Goal: Task Accomplishment & Management: Use online tool/utility

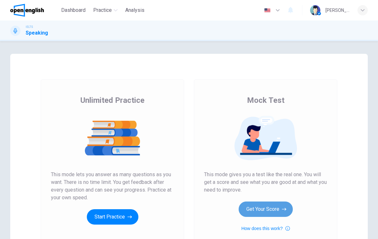
click at [279, 210] on button "Get Your Score" at bounding box center [266, 209] width 54 height 15
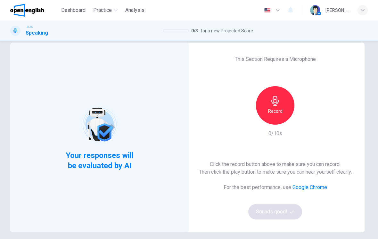
scroll to position [15, 0]
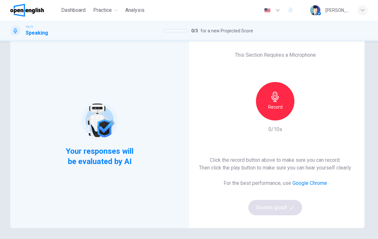
click at [274, 208] on div "Click the record button above to make sure you can record. Then click the play …" at bounding box center [275, 185] width 153 height 59
click at [276, 96] on icon "button" at bounding box center [275, 97] width 10 height 10
click at [283, 208] on button "Sounds good!" at bounding box center [275, 207] width 54 height 15
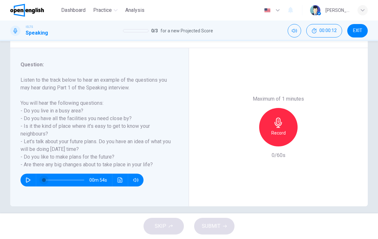
scroll to position [0, 0]
click at [26, 178] on icon "button" at bounding box center [28, 180] width 5 height 5
click at [33, 182] on div "00m 37s" at bounding box center [82, 180] width 123 height 13
click at [28, 181] on icon "button" at bounding box center [28, 180] width 5 height 5
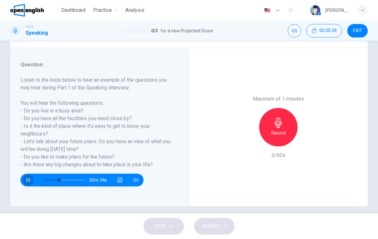
click at [28, 178] on icon "button" at bounding box center [28, 180] width 5 height 5
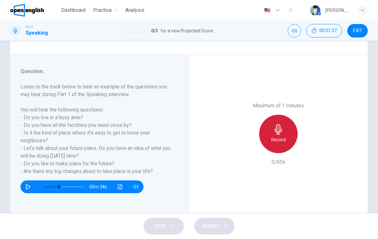
click at [281, 136] on h6 "Record" at bounding box center [278, 140] width 14 height 8
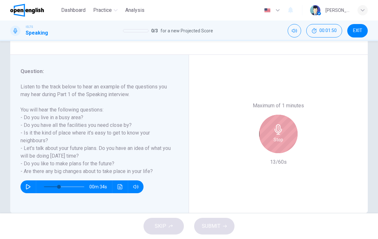
click at [284, 115] on div "Stop" at bounding box center [278, 134] width 38 height 38
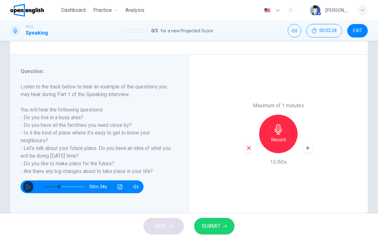
click at [250, 146] on icon "button" at bounding box center [249, 148] width 4 height 4
click at [25, 185] on button "button" at bounding box center [28, 186] width 10 height 13
click at [26, 185] on icon "button" at bounding box center [28, 186] width 5 height 5
click at [27, 186] on icon "button" at bounding box center [28, 186] width 5 height 5
type input "*"
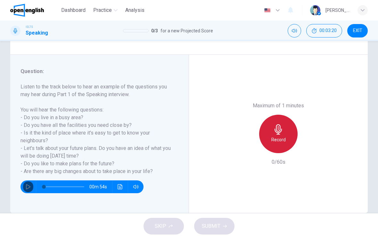
click at [280, 124] on icon "button" at bounding box center [278, 129] width 7 height 10
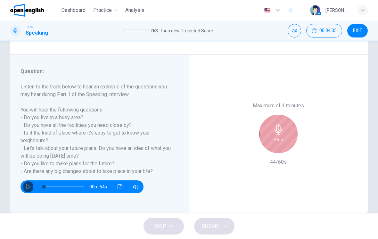
drag, startPoint x: 286, startPoint y: 105, endPoint x: 287, endPoint y: 110, distance: 4.3
click at [287, 115] on div "Stop" at bounding box center [278, 134] width 38 height 38
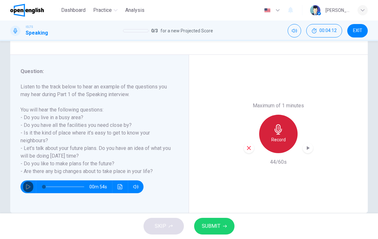
click at [286, 115] on div "Record" at bounding box center [278, 134] width 38 height 38
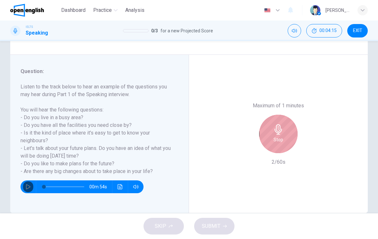
click at [276, 124] on icon "button" at bounding box center [278, 129] width 7 height 10
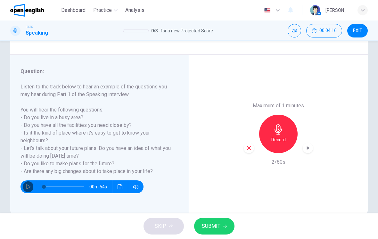
click at [276, 124] on icon "button" at bounding box center [278, 129] width 7 height 10
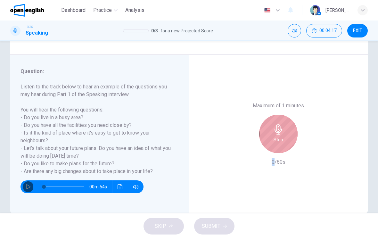
click at [276, 124] on icon "button" at bounding box center [278, 129] width 7 height 10
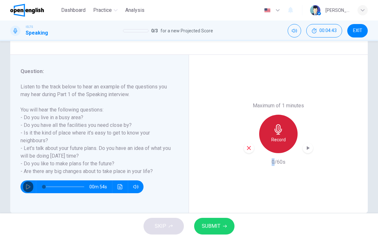
scroll to position [67, 0]
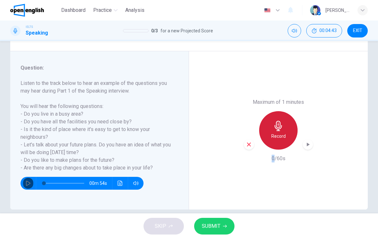
click at [281, 121] on icon "button" at bounding box center [278, 126] width 10 height 10
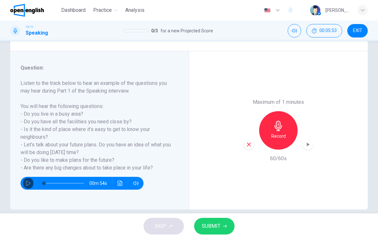
click at [216, 227] on span "SUBMIT" at bounding box center [211, 226] width 19 height 9
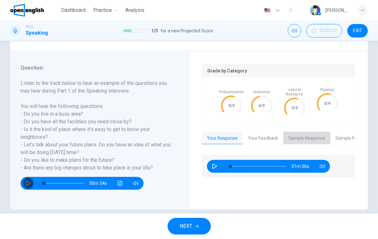
click at [307, 136] on button "Sample Response" at bounding box center [306, 138] width 47 height 13
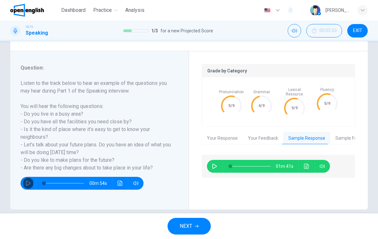
click at [268, 136] on button "Your Feedback" at bounding box center [263, 138] width 40 height 13
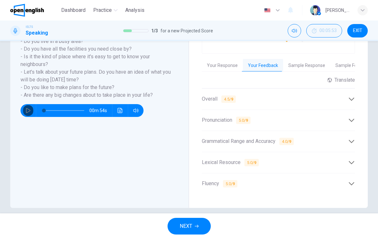
scroll to position [131, 0]
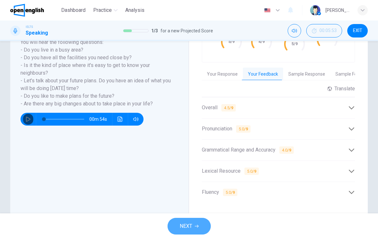
click at [194, 227] on button "NEXT" at bounding box center [189, 226] width 43 height 17
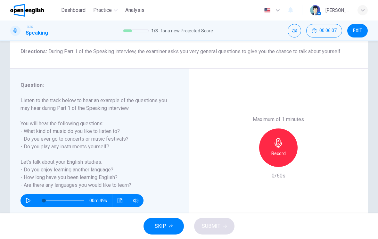
scroll to position [0, 0]
click at [280, 138] on icon "button" at bounding box center [278, 143] width 10 height 10
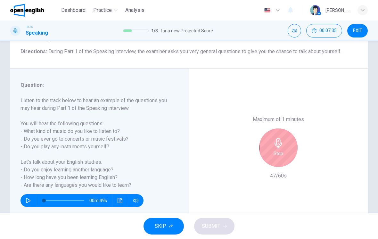
click at [285, 129] on div "Stop" at bounding box center [278, 148] width 38 height 38
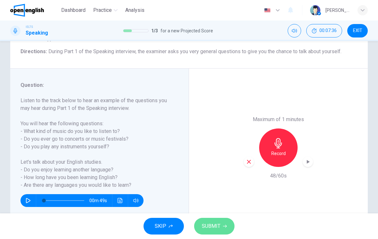
click at [217, 227] on span "SUBMIT" at bounding box center [211, 226] width 19 height 9
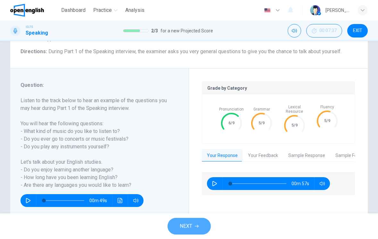
click at [182, 226] on span "NEXT" at bounding box center [186, 226] width 12 height 9
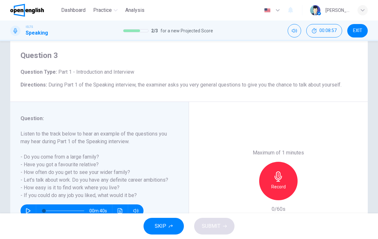
click at [284, 162] on div "Record" at bounding box center [278, 181] width 38 height 38
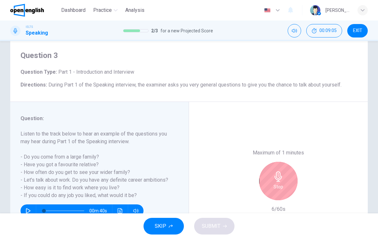
click at [284, 162] on div "Stop" at bounding box center [278, 181] width 38 height 38
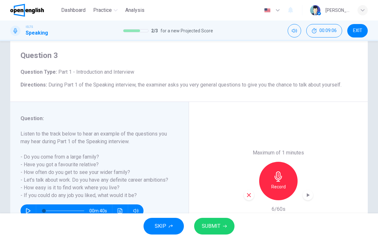
click at [284, 162] on div "Record" at bounding box center [278, 181] width 38 height 38
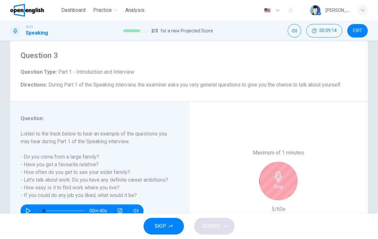
click at [292, 162] on div "Stop" at bounding box center [278, 181] width 69 height 38
click at [285, 162] on div "Stop" at bounding box center [278, 181] width 38 height 38
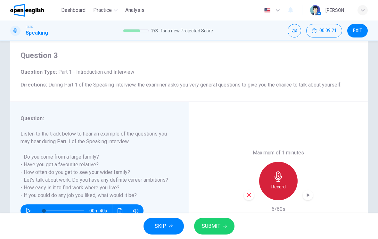
click at [285, 162] on div "Record" at bounding box center [278, 181] width 38 height 38
click at [221, 226] on button "SUBMIT" at bounding box center [214, 226] width 40 height 17
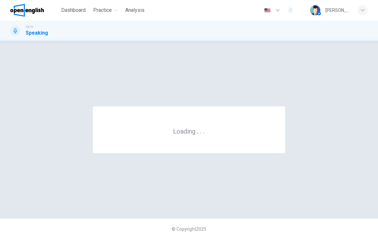
scroll to position [0, 0]
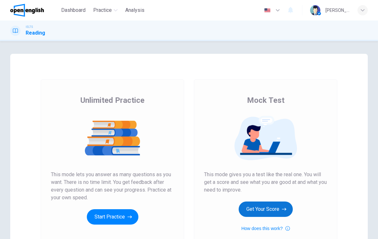
click at [254, 206] on button "Get Your Score" at bounding box center [266, 209] width 54 height 15
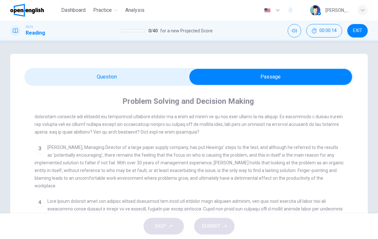
scroll to position [202, 0]
